Goal: Task Accomplishment & Management: Manage account settings

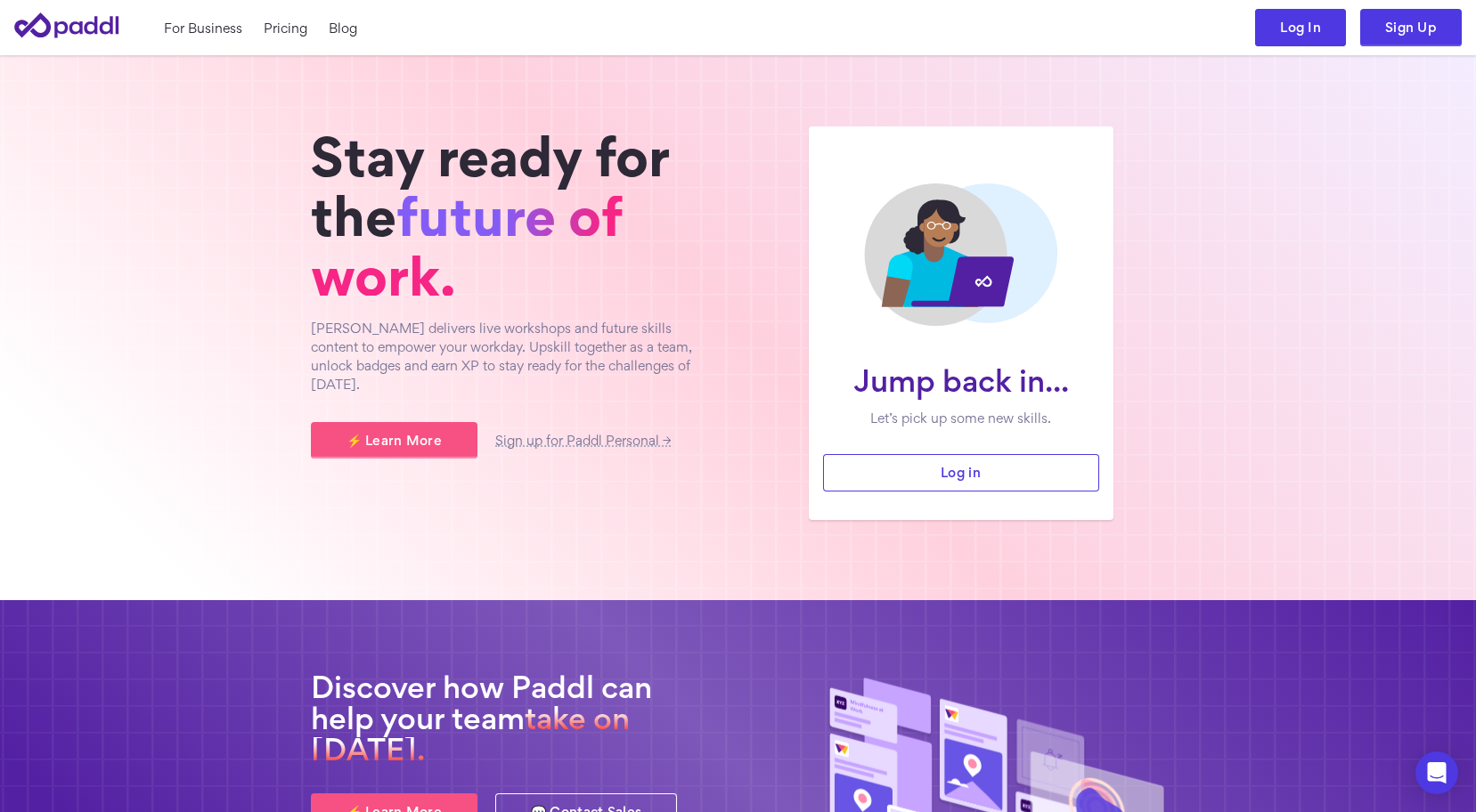
click at [1325, 33] on link "Log In" at bounding box center [1300, 27] width 91 height 38
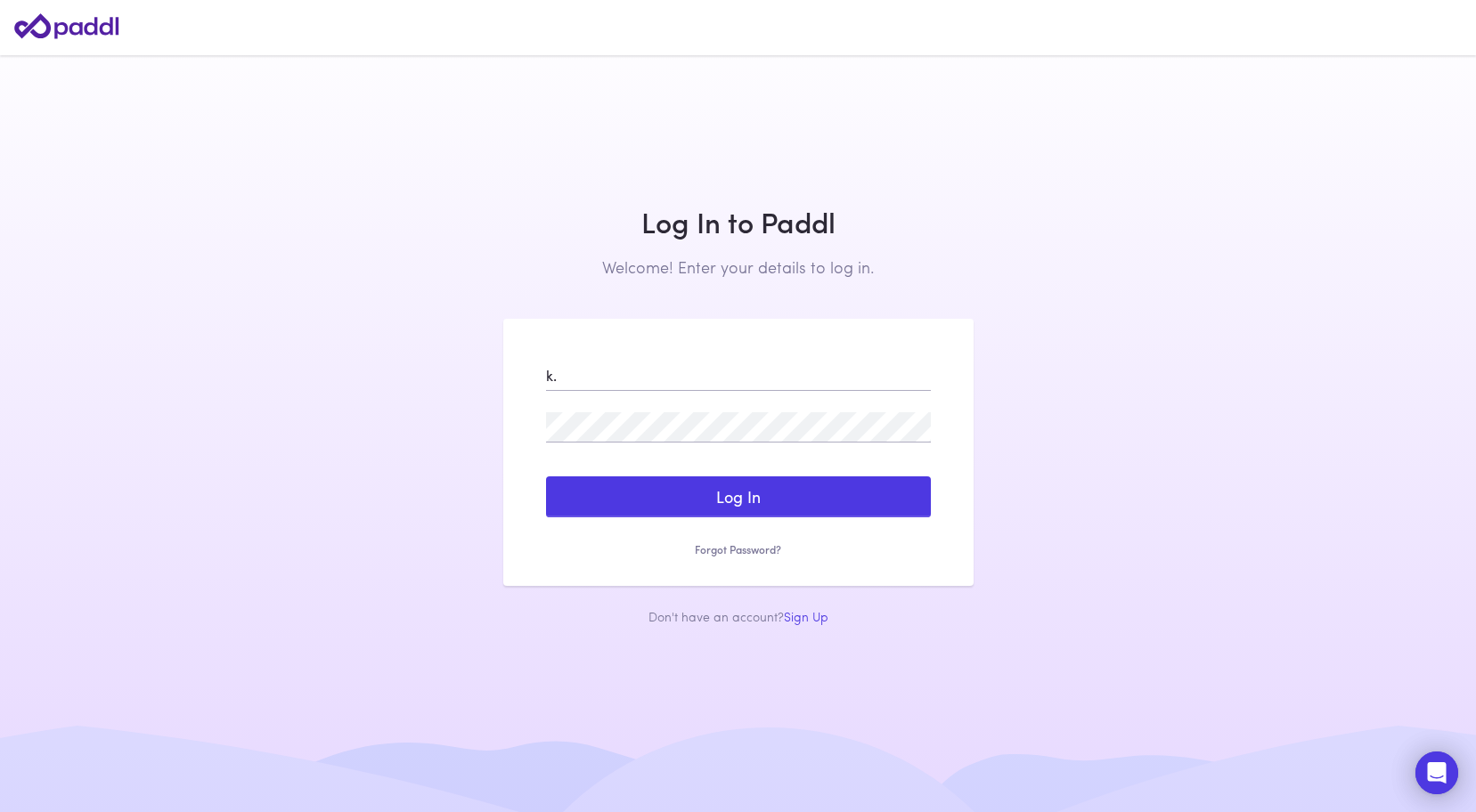
type input "k"
type input "b"
type input "[PERSON_NAME][EMAIL_ADDRESS][DOMAIN_NAME]"
